Goal: Contribute content

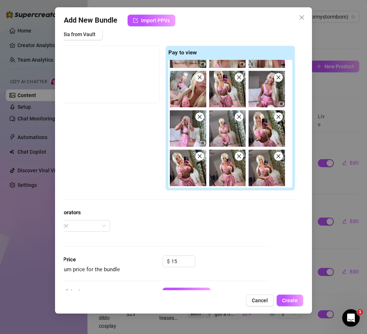
scroll to position [100, 34]
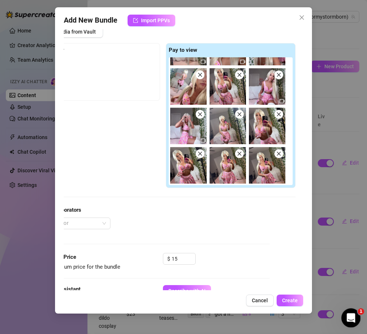
click at [359, 322] on div "Open Intercom Messenger" at bounding box center [350, 317] width 18 height 18
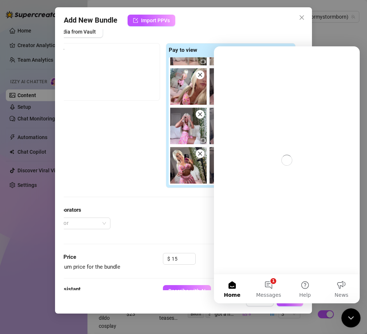
scroll to position [0, 0]
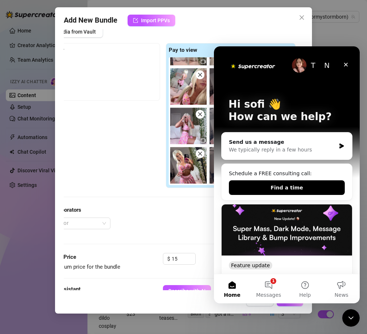
click at [290, 145] on div "Send us a message" at bounding box center [282, 142] width 107 height 8
click at [343, 147] on icon "Intercom messenger" at bounding box center [342, 146] width 6 height 6
click at [259, 151] on div "We typically reply in a few hours" at bounding box center [282, 150] width 107 height 8
click at [249, 140] on div "Send us a message" at bounding box center [282, 142] width 107 height 8
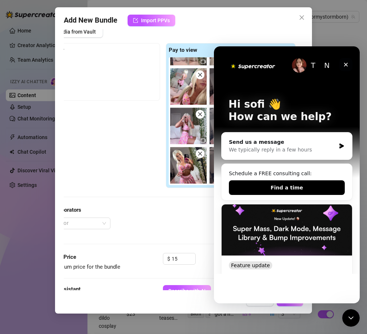
click at [348, 63] on icon "Close" at bounding box center [346, 65] width 6 height 6
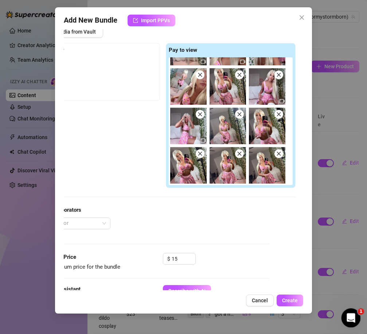
drag, startPoint x: 349, startPoint y: 312, endPoint x: 649, endPoint y: 613, distance: 425.4
click at [349, 311] on div "Open Intercom Messenger" at bounding box center [350, 317] width 24 height 24
click at [350, 320] on icon "Open Intercom Messenger" at bounding box center [350, 317] width 12 height 12
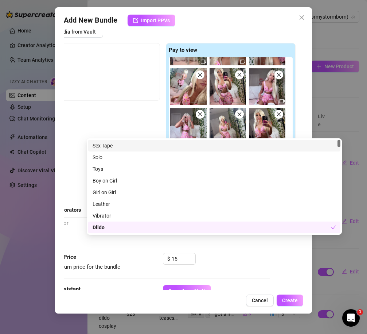
click at [158, 296] on div "Cancel Create" at bounding box center [184, 300] width 240 height 12
drag, startPoint x: 152, startPoint y: 270, endPoint x: 158, endPoint y: 269, distance: 5.2
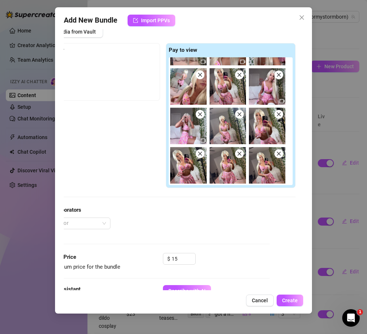
click at [161, 224] on div "Dildo" at bounding box center [212, 227] width 239 height 8
click at [161, 233] on div "Sex Tape Solo Sex Tape Solo Toys Boy on Girl Girl on Girl Leather Vibrator Dild…" at bounding box center [214, 186] width 255 height 96
click at [125, 233] on div "Sex Tape Solo Sex Tape Solo Toys Boy on Girl Girl on Girl Leather Vibrator Dild…" at bounding box center [214, 186] width 255 height 96
click at [110, 228] on div "Dildo" at bounding box center [215, 227] width 244 height 8
click at [129, 231] on div "Dildo" at bounding box center [214, 227] width 252 height 12
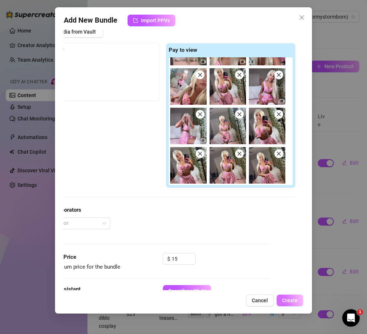
click at [291, 304] on button "Create" at bounding box center [290, 300] width 27 height 12
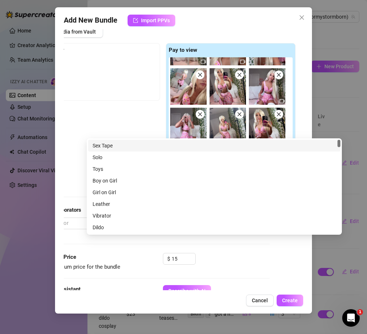
click at [295, 298] on span "Create" at bounding box center [290, 300] width 16 height 6
click at [232, 41] on div "Account Stormy (@stormystormborn) Name Name is for your internal organization o…" at bounding box center [184, 159] width 240 height 261
click at [346, 320] on div "Open Intercom Messenger" at bounding box center [350, 317] width 24 height 24
click at [234, 260] on div "Account Stormy (@stormystormborn) Name Name is for your internal organization o…" at bounding box center [184, 159] width 240 height 261
click at [287, 298] on span "Create" at bounding box center [290, 300] width 16 height 6
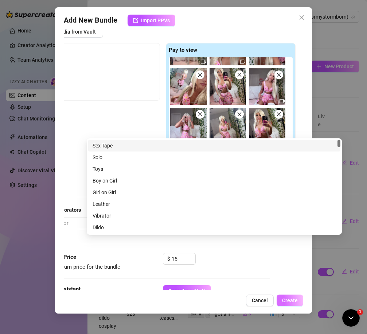
click at [287, 297] on button "Create" at bounding box center [290, 300] width 27 height 12
drag, startPoint x: 140, startPoint y: 84, endPoint x: 208, endPoint y: 44, distance: 78.4
click at [163, 317] on textarea "Stormy teases in a cute pink bra and pleated mini skirt with cartoon prints, pa…" at bounding box center [290, 334] width 255 height 35
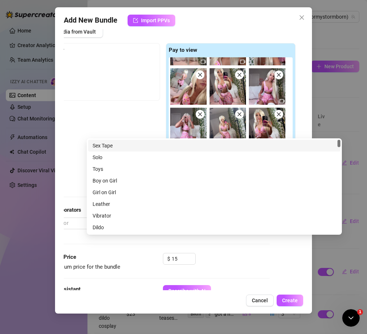
click at [302, 19] on icon "close" at bounding box center [302, 18] width 6 height 6
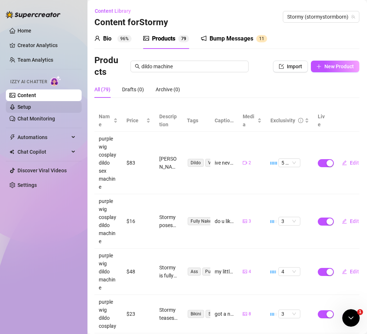
click at [31, 109] on link "Setup" at bounding box center [24, 107] width 13 height 6
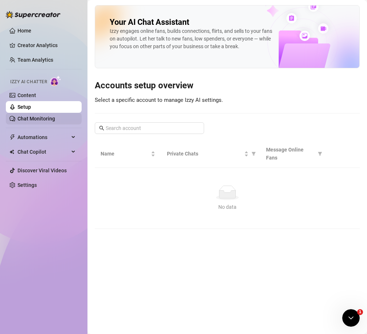
click at [36, 117] on link "Chat Monitoring" at bounding box center [37, 119] width 38 height 6
